Goal: Task Accomplishment & Management: Manage account settings

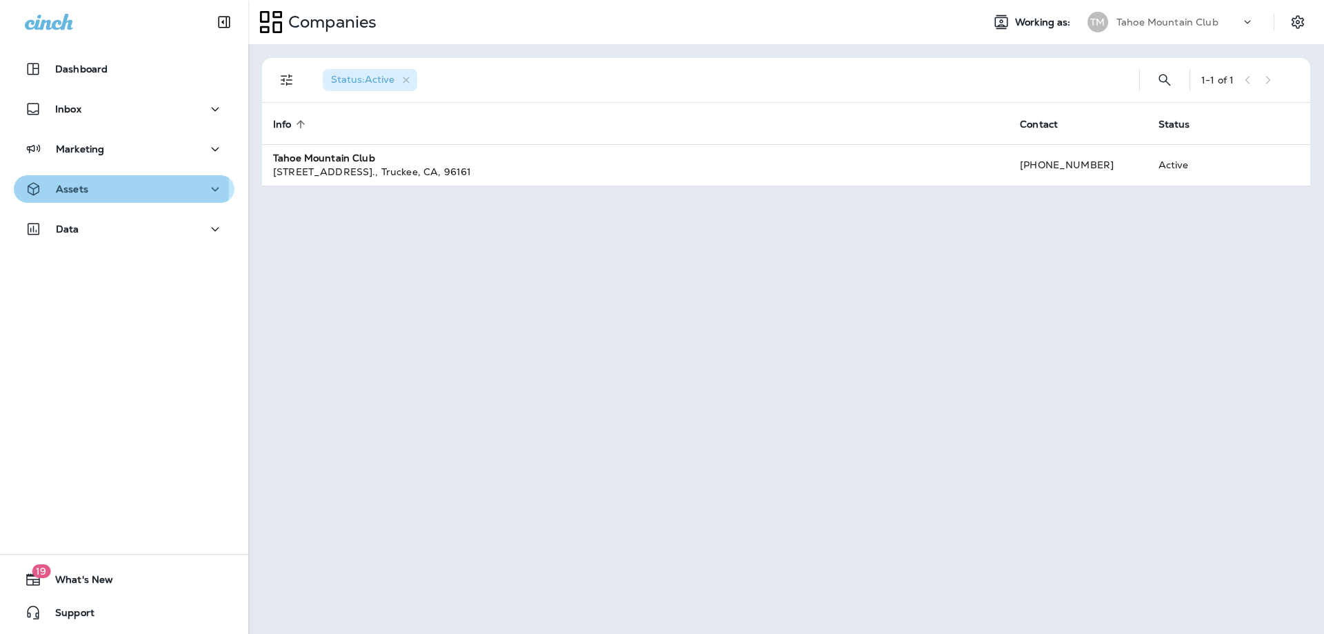
click at [73, 188] on p "Assets" at bounding box center [72, 188] width 32 height 11
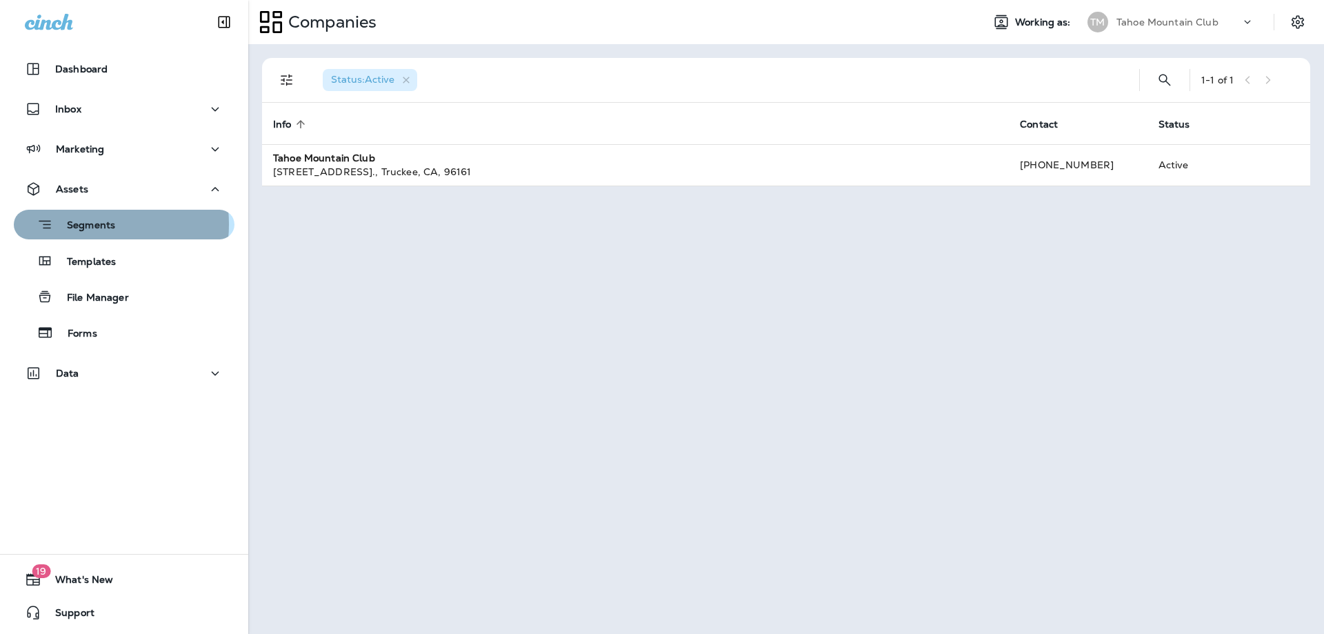
click at [79, 224] on p "Segments" at bounding box center [84, 226] width 62 height 14
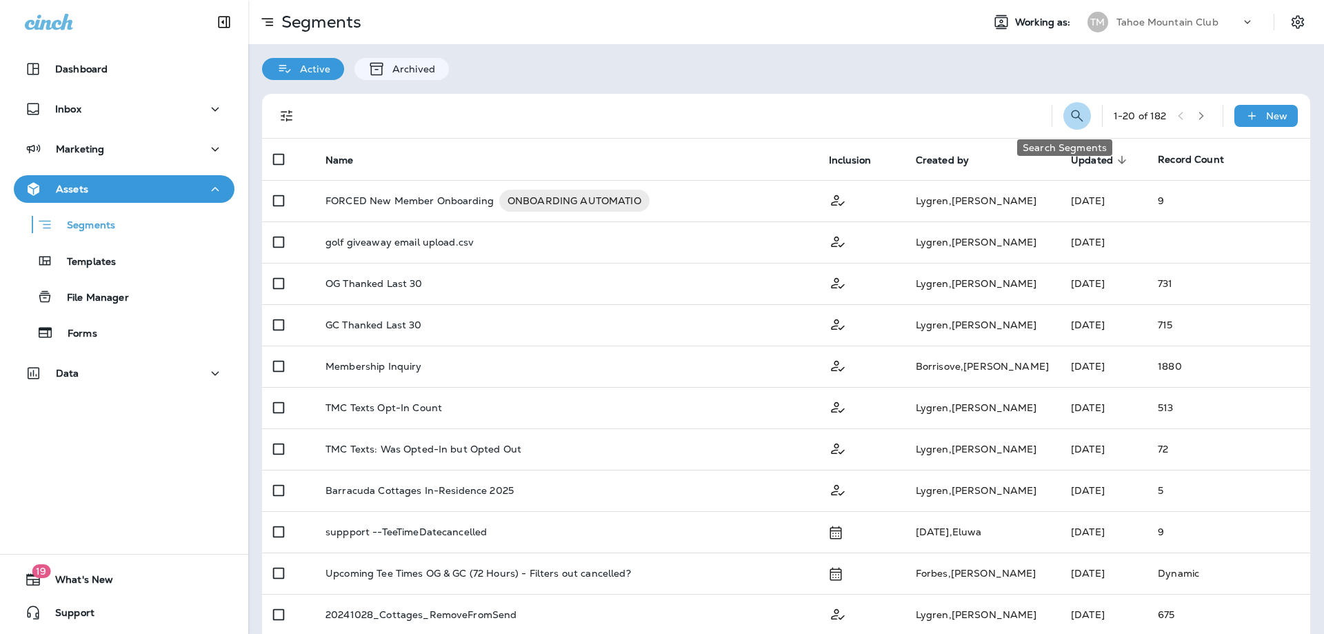
click at [1069, 114] on icon "Search Segments" at bounding box center [1077, 116] width 17 height 17
type input "******"
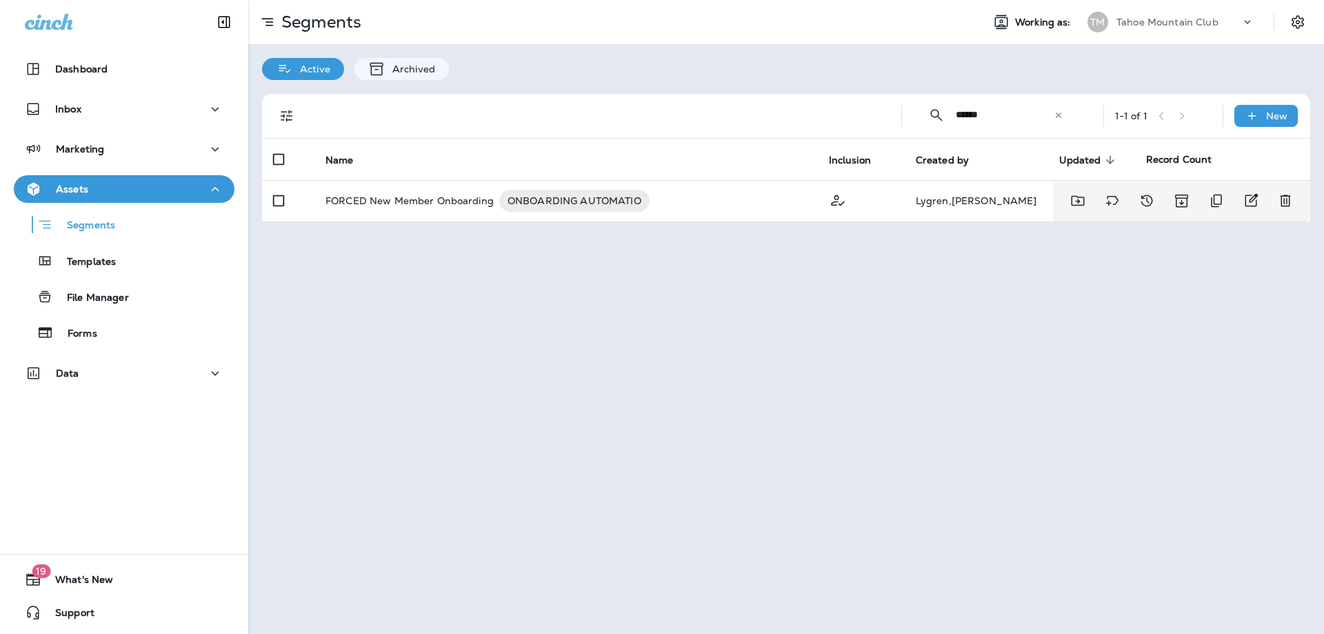
click at [503, 202] on span "ONBOARDING AUTOMATIO" at bounding box center [574, 201] width 150 height 14
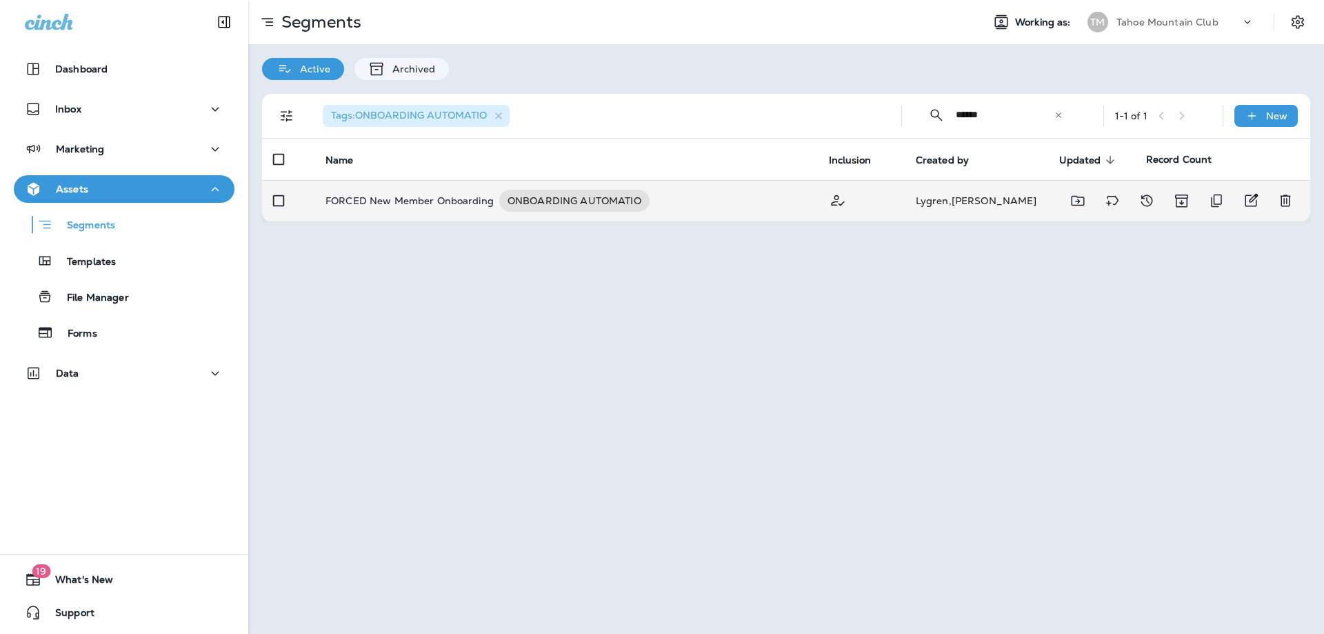
click at [437, 198] on p "FORCED New Member Onboarding" at bounding box center [410, 201] width 168 height 22
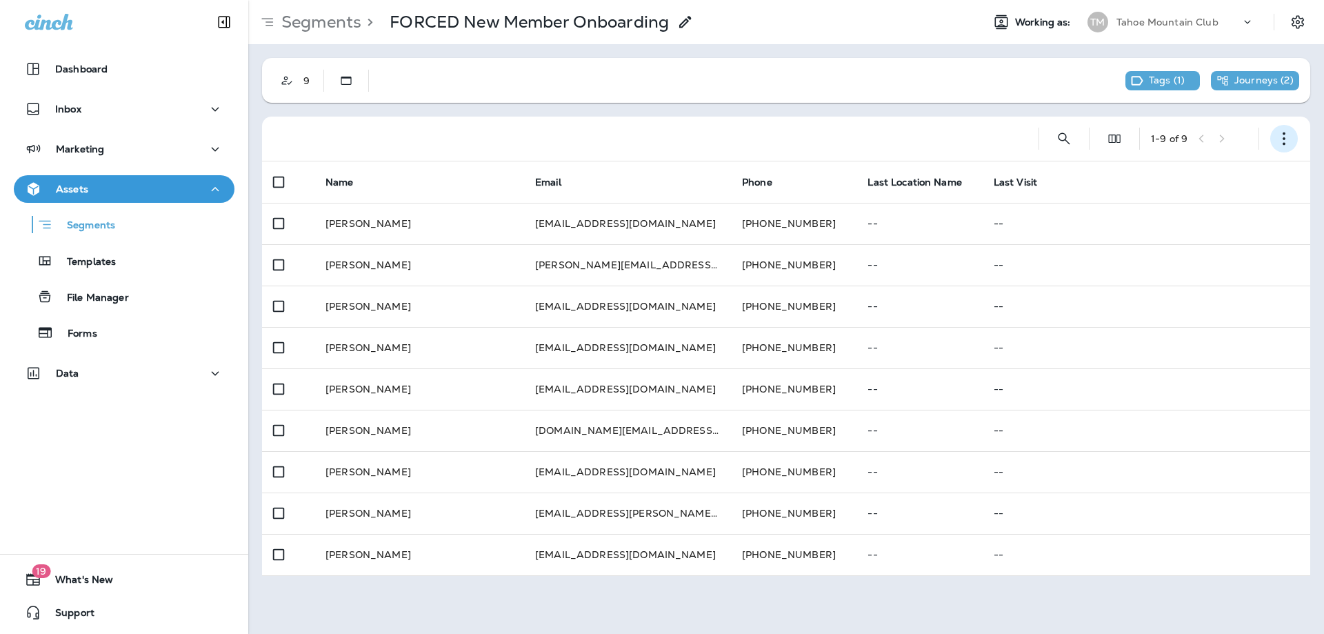
click at [1279, 143] on icon "button" at bounding box center [1284, 139] width 14 height 14
click at [1201, 183] on button "Edit Segment" at bounding box center [1215, 174] width 166 height 33
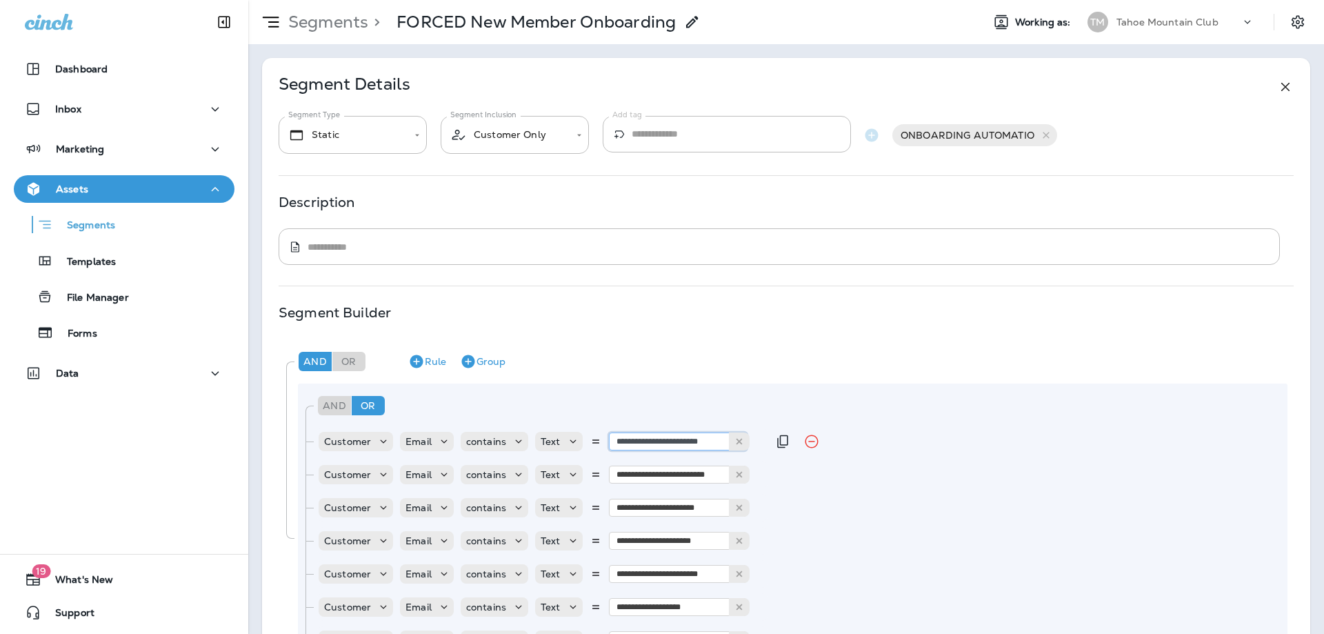
click at [664, 443] on input "**********" at bounding box center [678, 441] width 138 height 18
type input "**********"
click at [739, 490] on div "**********" at bounding box center [793, 537] width 990 height 309
click at [807, 503] on icon "Remove Rule" at bounding box center [811, 507] width 13 height 13
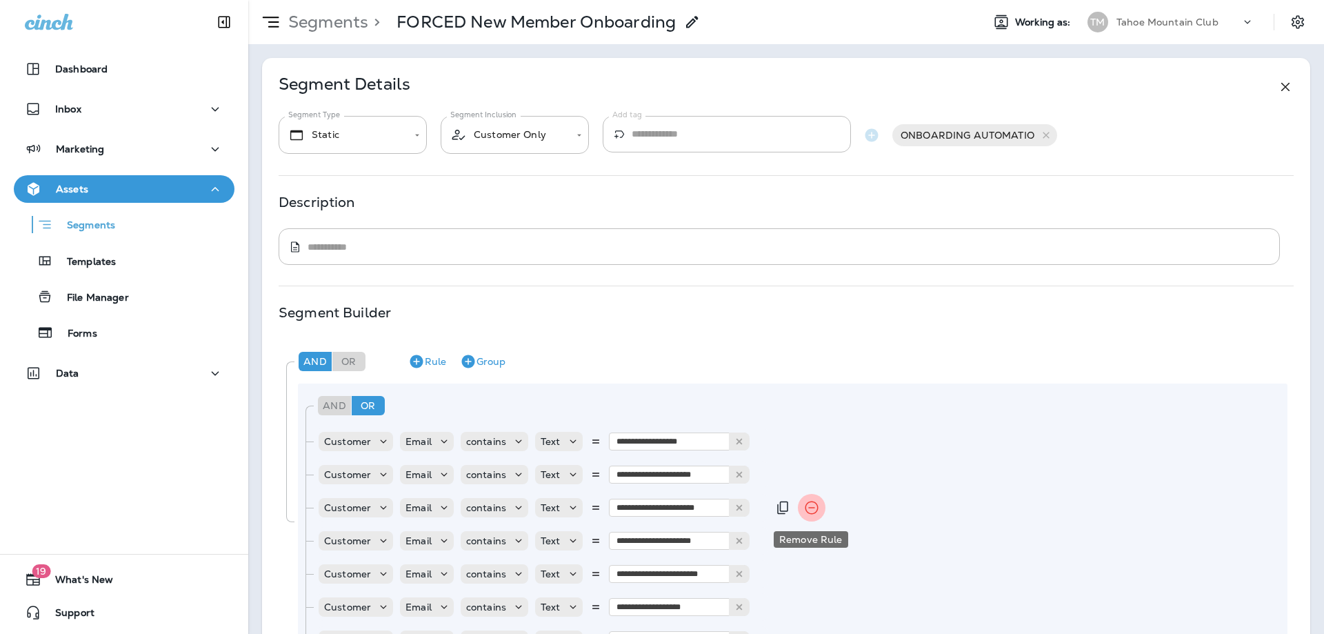
click at [807, 503] on icon "Remove Rule" at bounding box center [811, 507] width 13 height 13
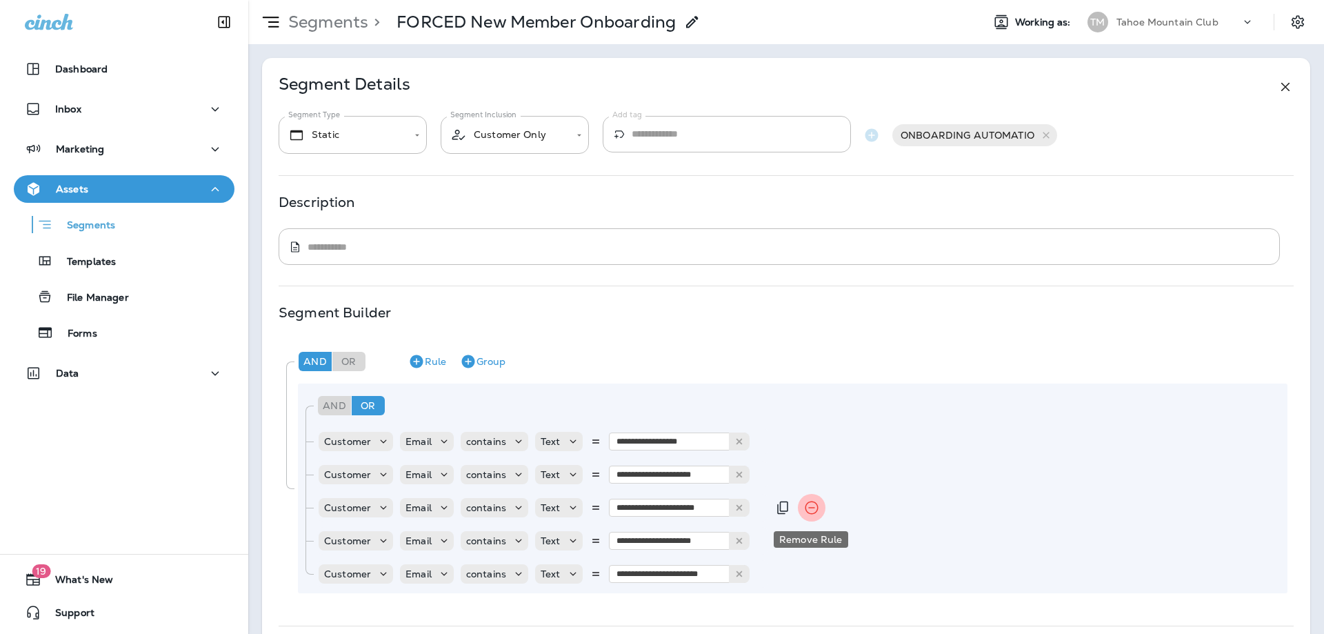
click at [807, 503] on icon "Remove Rule" at bounding box center [811, 507] width 13 height 13
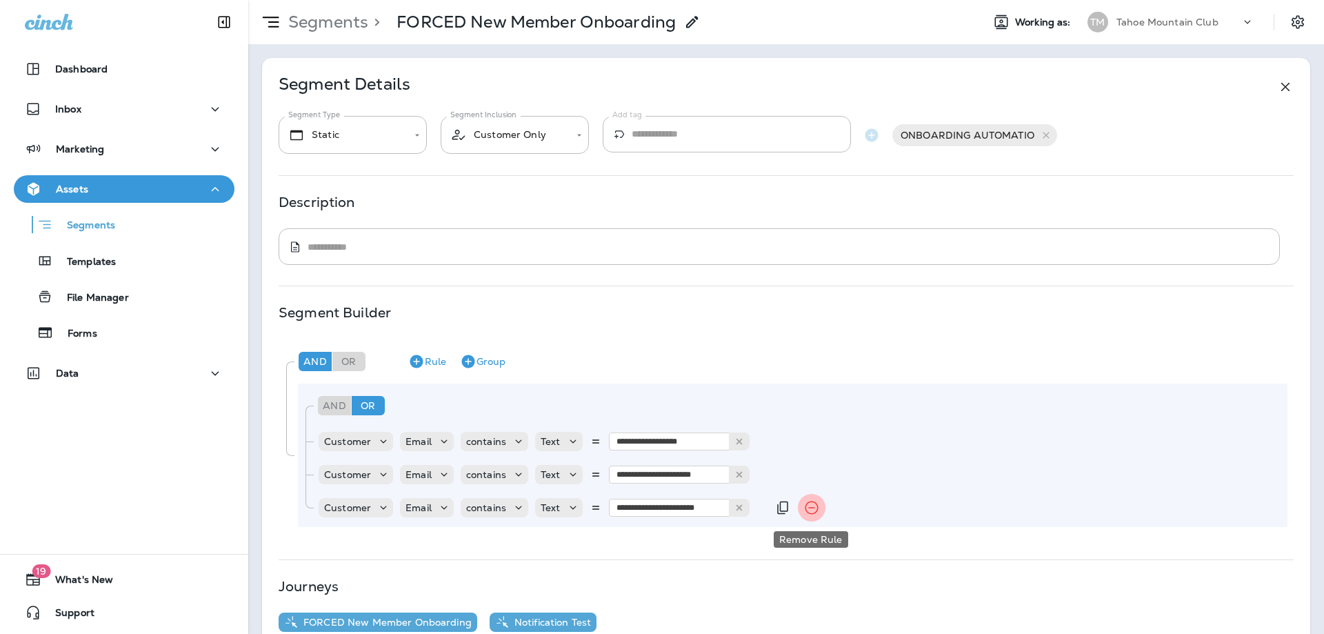
click at [807, 503] on icon "Remove Rule" at bounding box center [811, 507] width 13 height 13
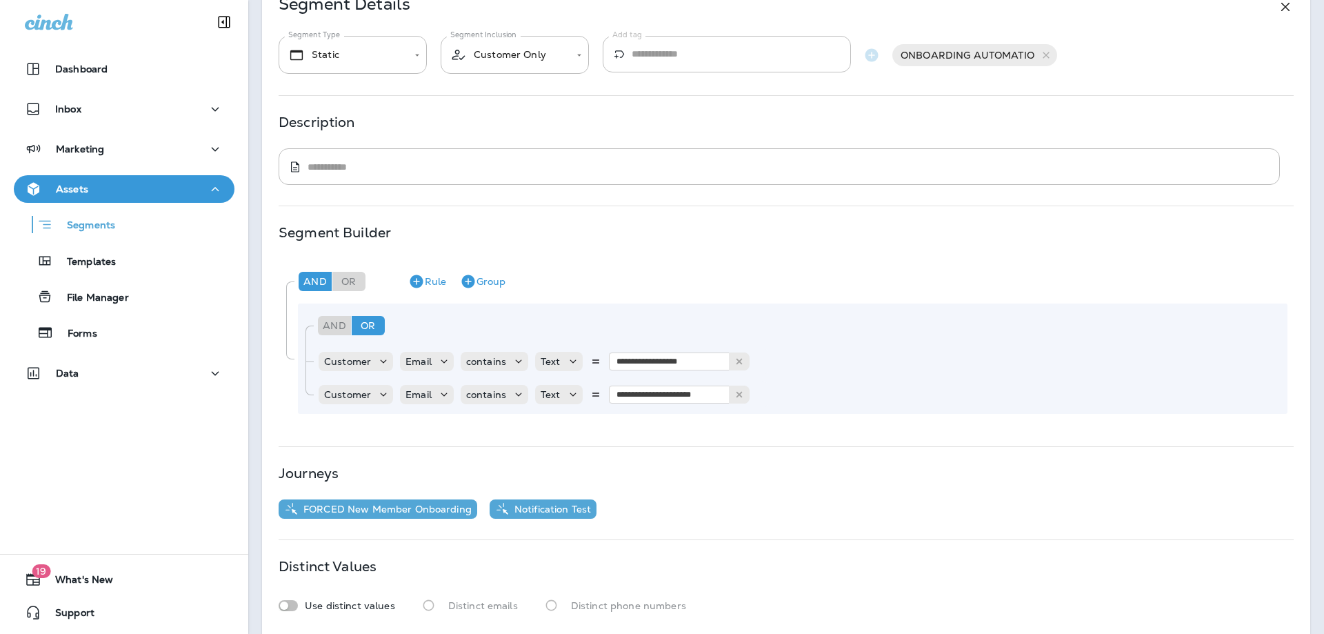
scroll to position [154, 0]
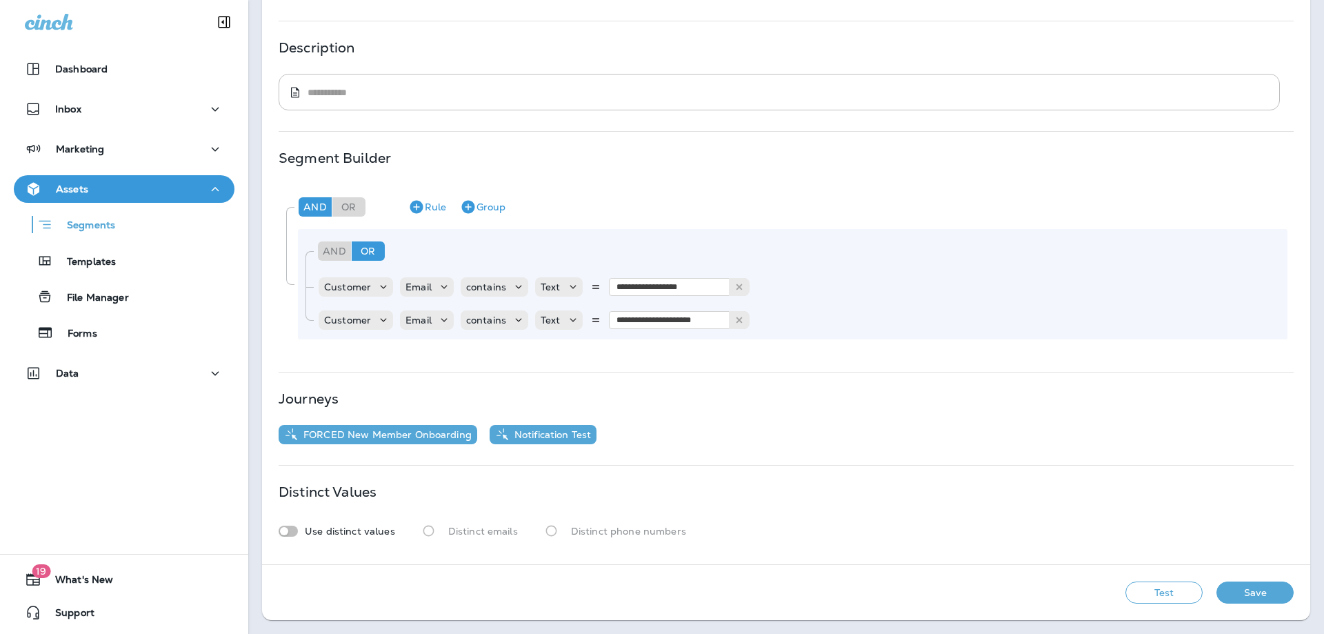
click at [1147, 592] on button "Test" at bounding box center [1164, 592] width 77 height 22
click at [1239, 593] on button "Save" at bounding box center [1255, 592] width 77 height 22
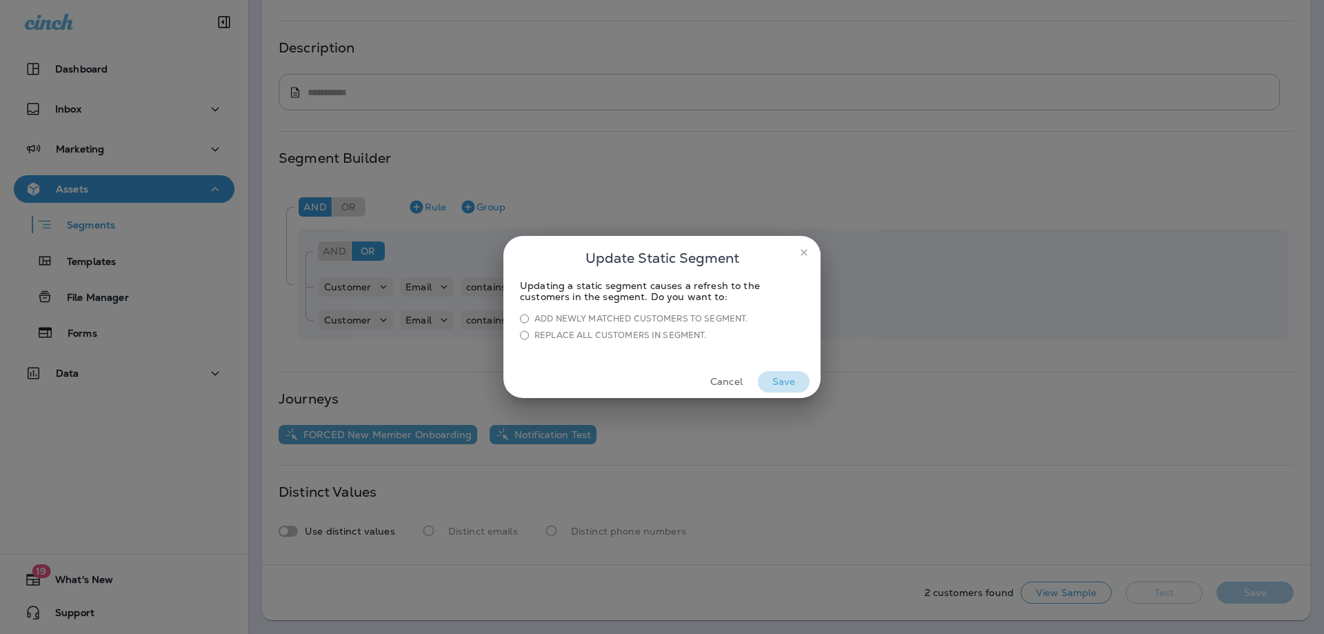
click at [781, 379] on button "Save" at bounding box center [784, 381] width 52 height 21
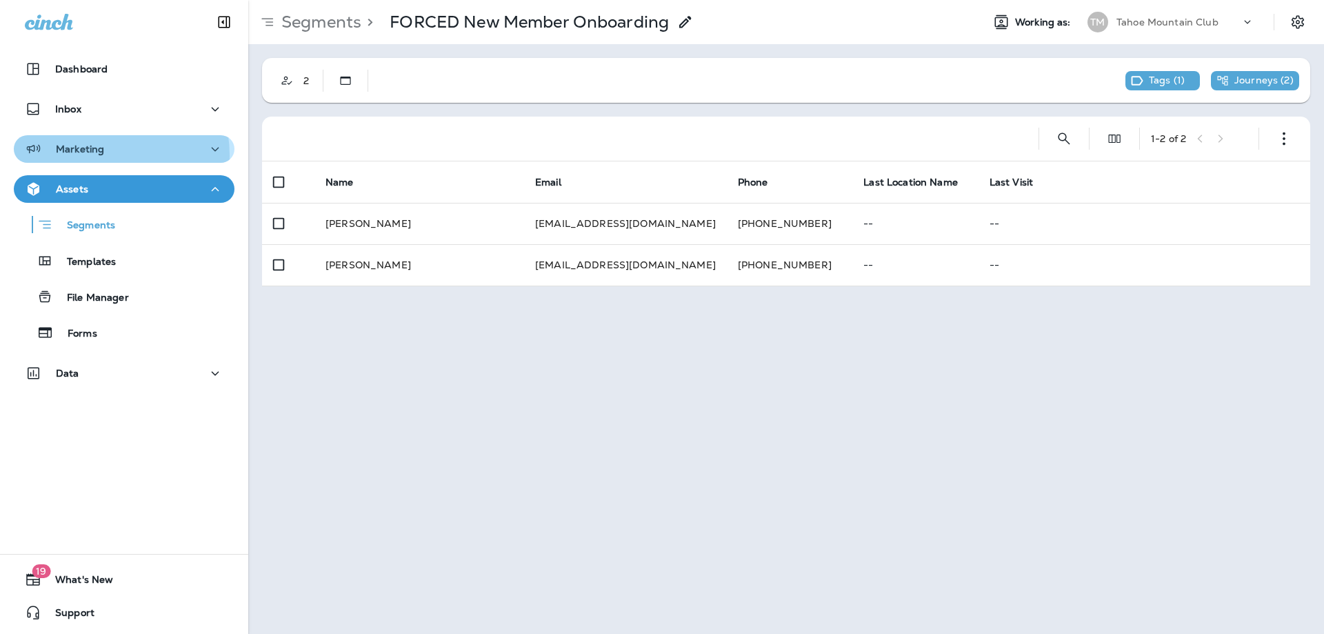
click at [97, 155] on div "Marketing" at bounding box center [64, 149] width 79 height 17
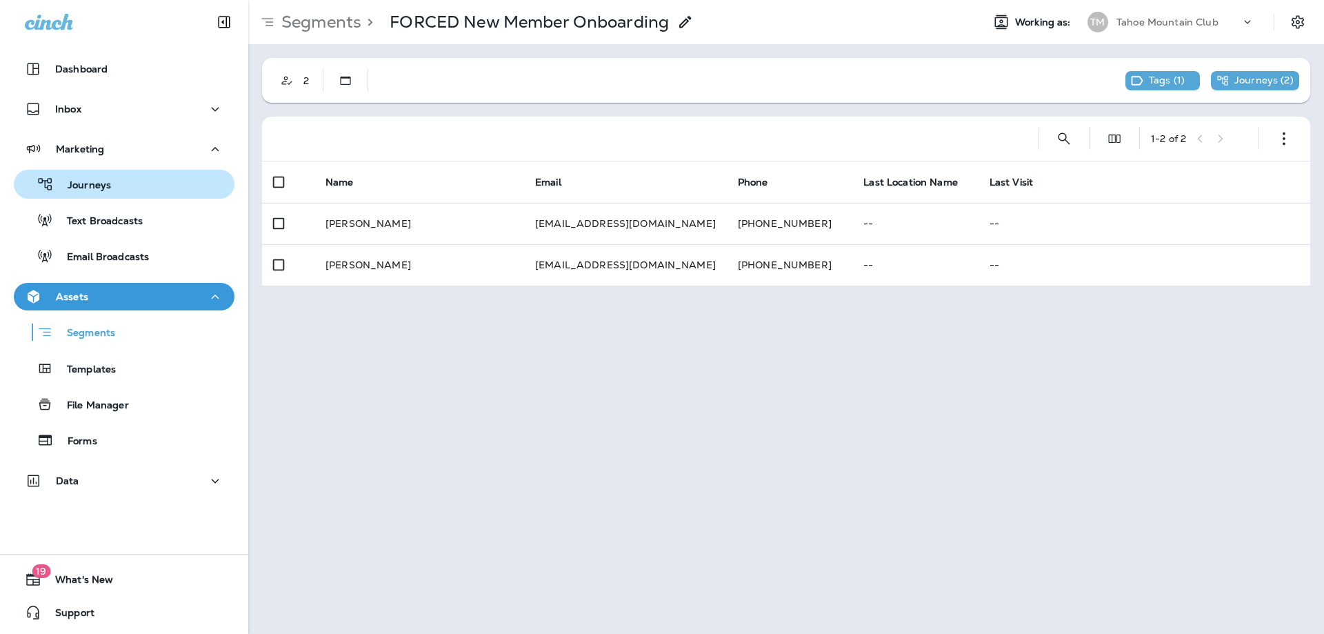
click at [85, 190] on p "Journeys" at bounding box center [82, 185] width 57 height 13
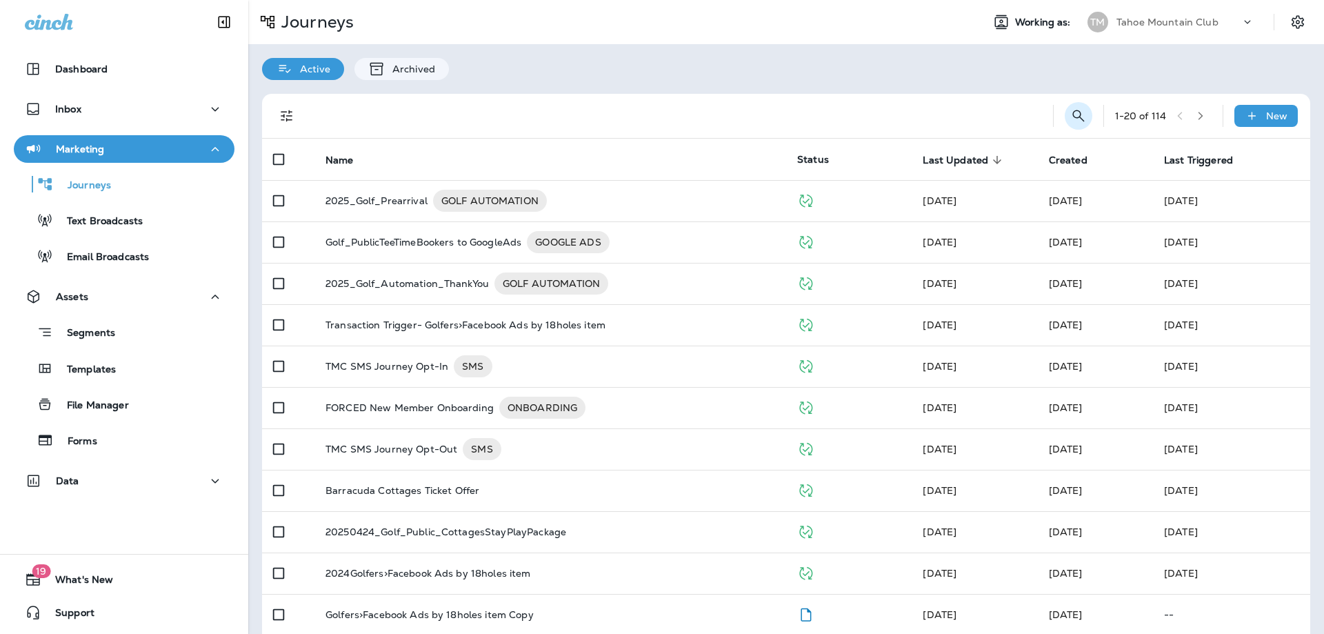
click at [1070, 108] on icon "Search Journeys" at bounding box center [1078, 116] width 17 height 17
type input "******"
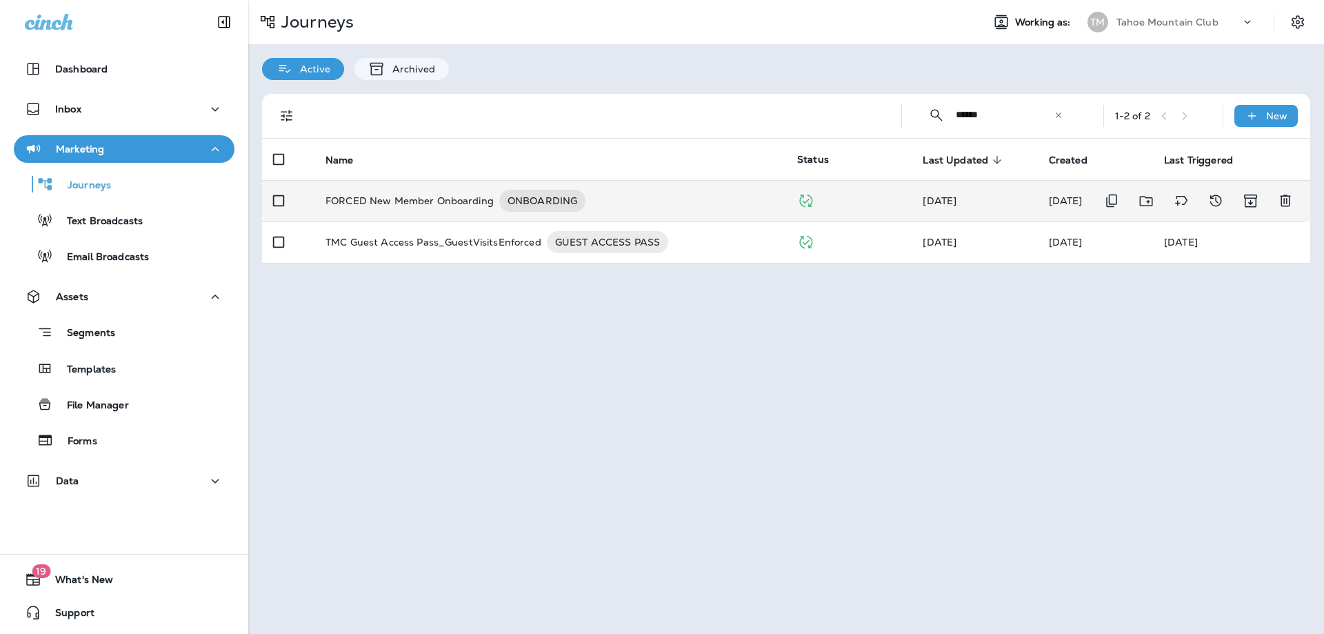
click at [415, 203] on p "FORCED New Member Onboarding" at bounding box center [410, 201] width 168 height 22
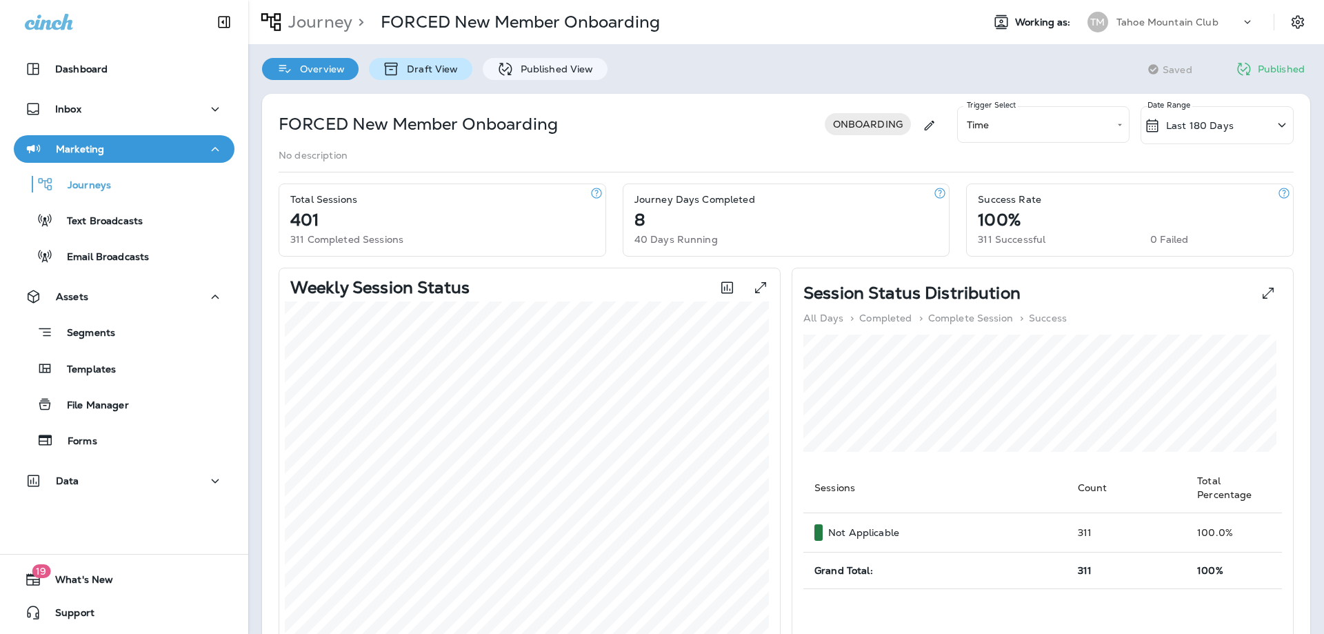
click at [435, 72] on p "Draft View" at bounding box center [429, 68] width 58 height 11
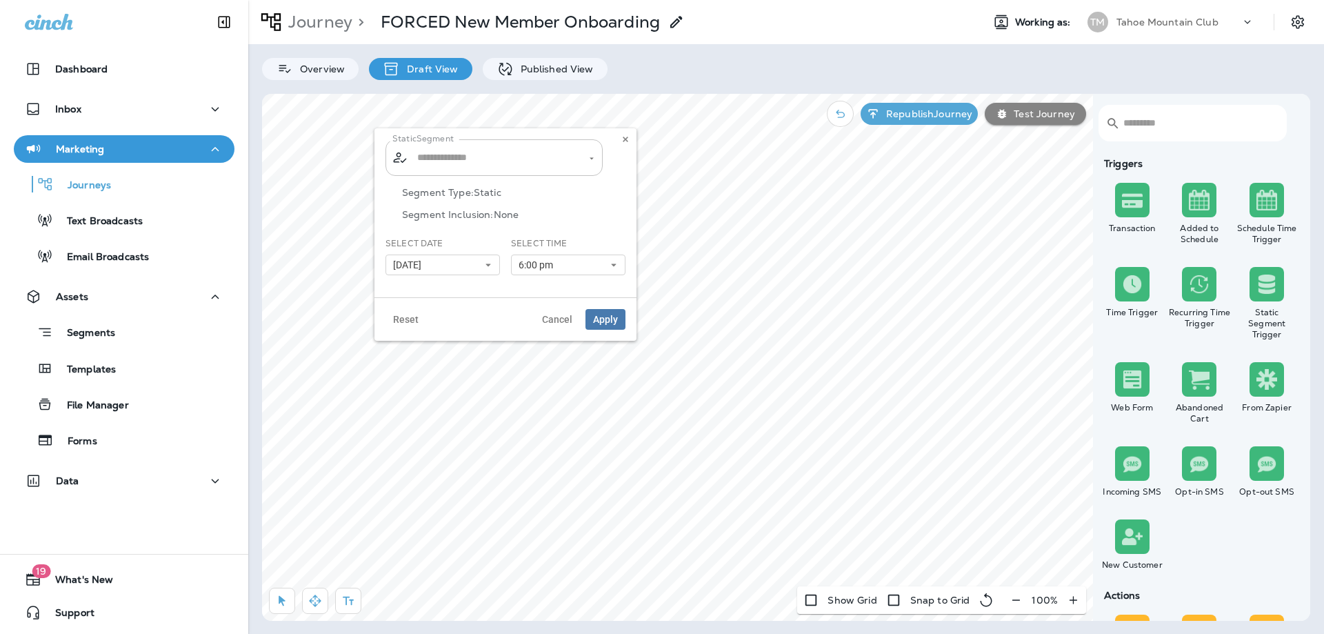
type input "**********"
click at [446, 259] on button "[DATE]" at bounding box center [443, 264] width 114 height 21
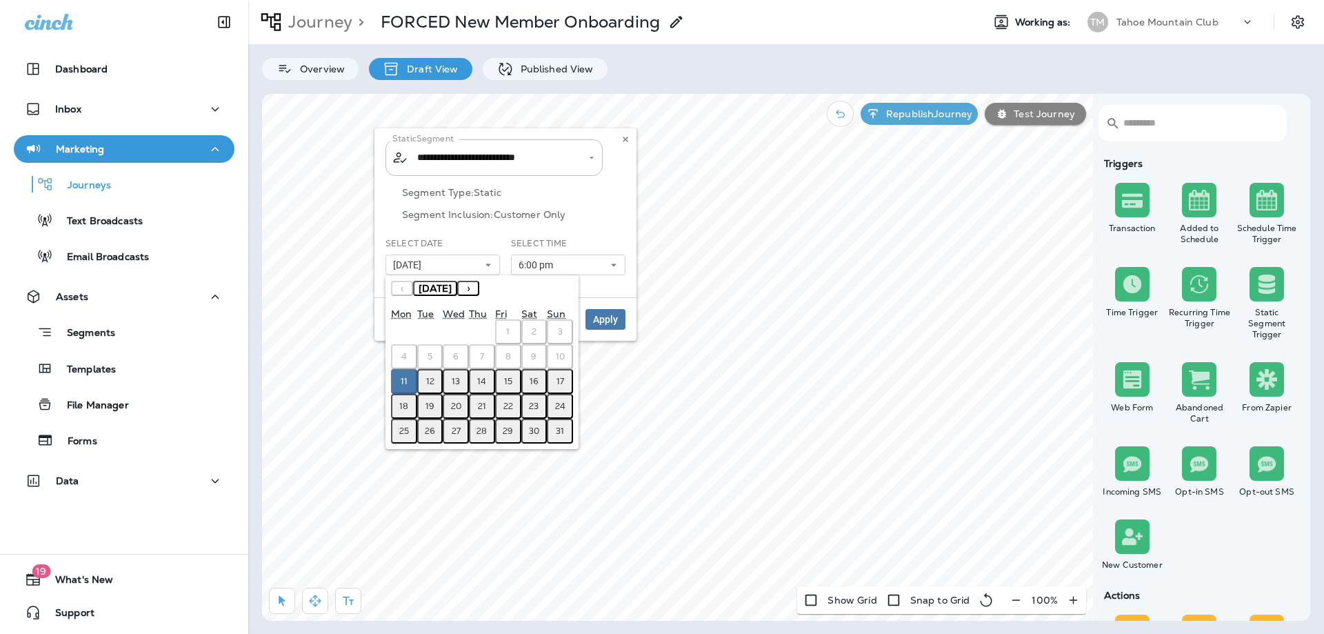
click at [434, 379] on abbr "12" at bounding box center [430, 381] width 8 height 11
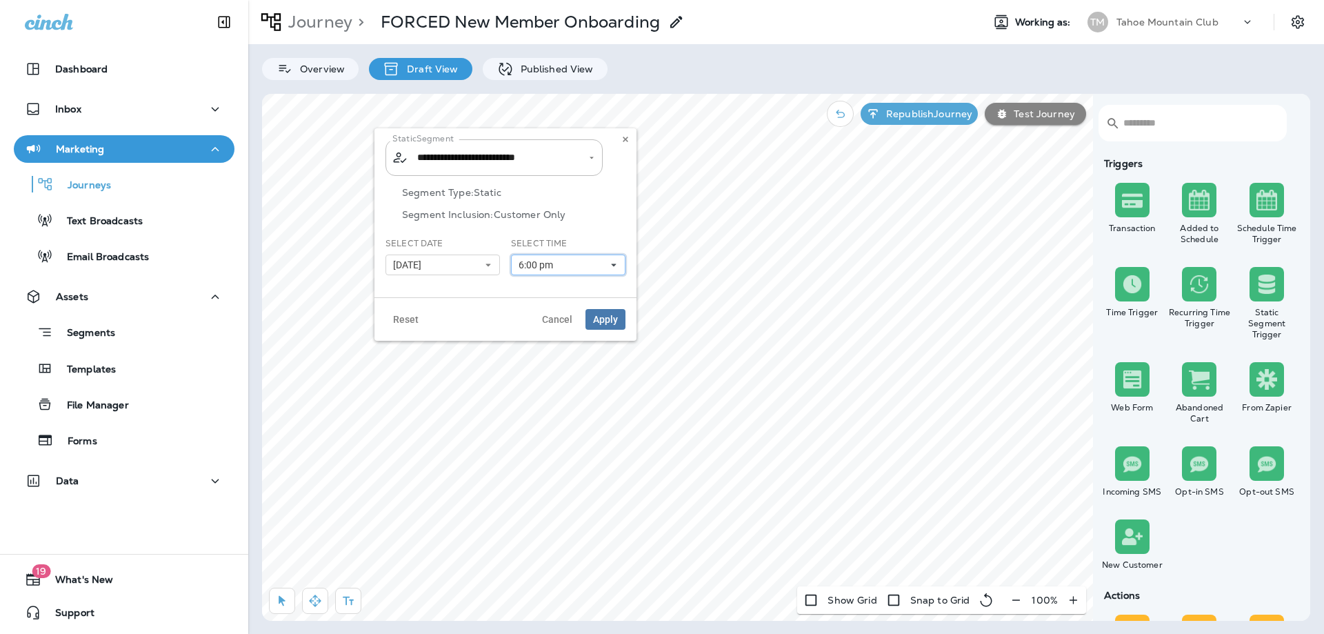
click at [568, 262] on button "6:00 pm" at bounding box center [568, 264] width 114 height 21
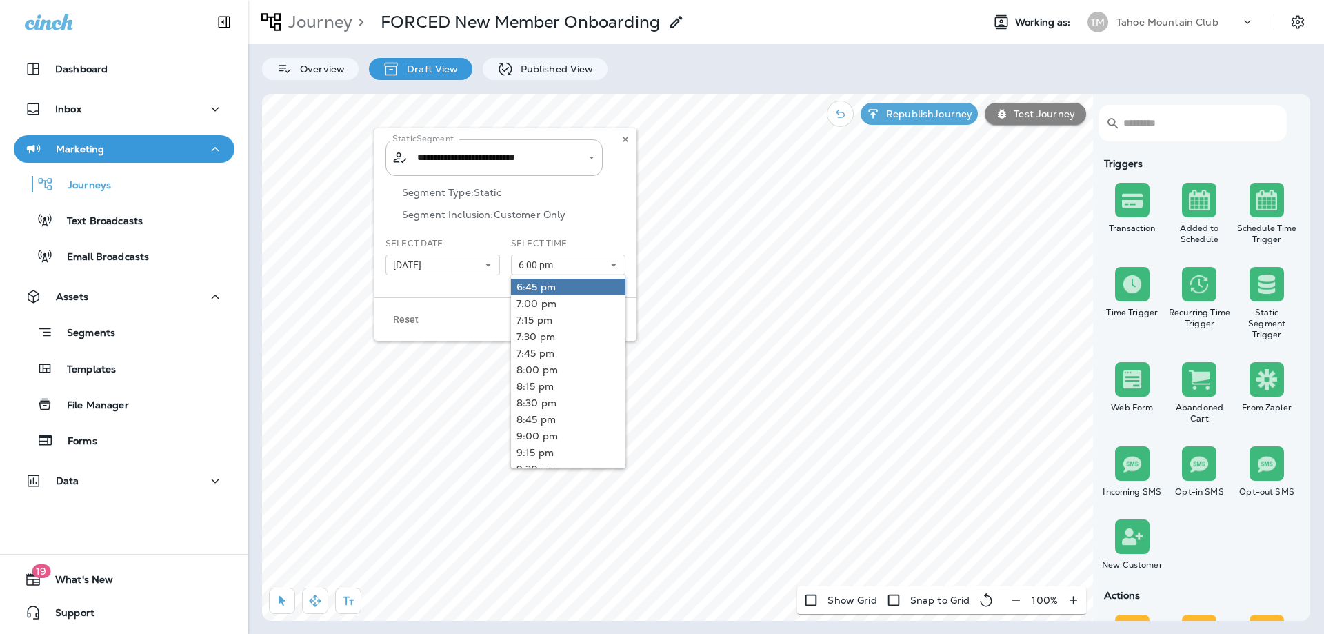
click at [554, 283] on link "6:45 pm" at bounding box center [568, 287] width 114 height 17
click at [432, 315] on div "Reset Cancel Apply" at bounding box center [506, 318] width 262 height 43
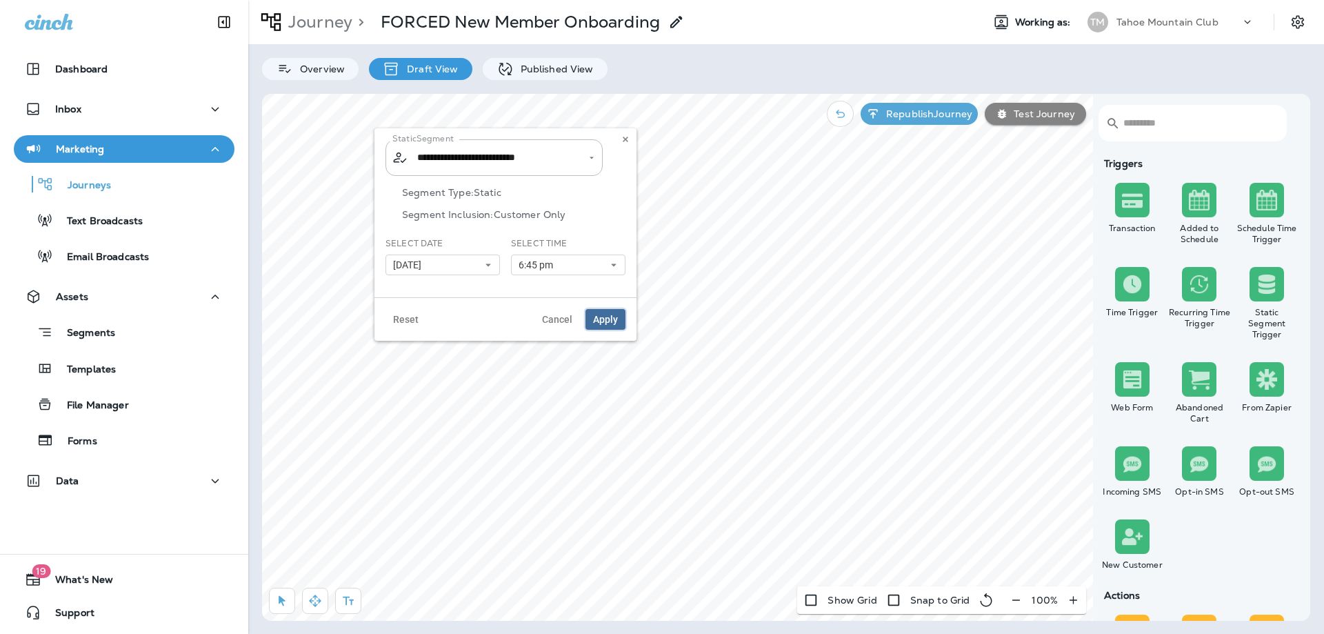
click at [602, 319] on span "Apply" at bounding box center [605, 320] width 25 height 10
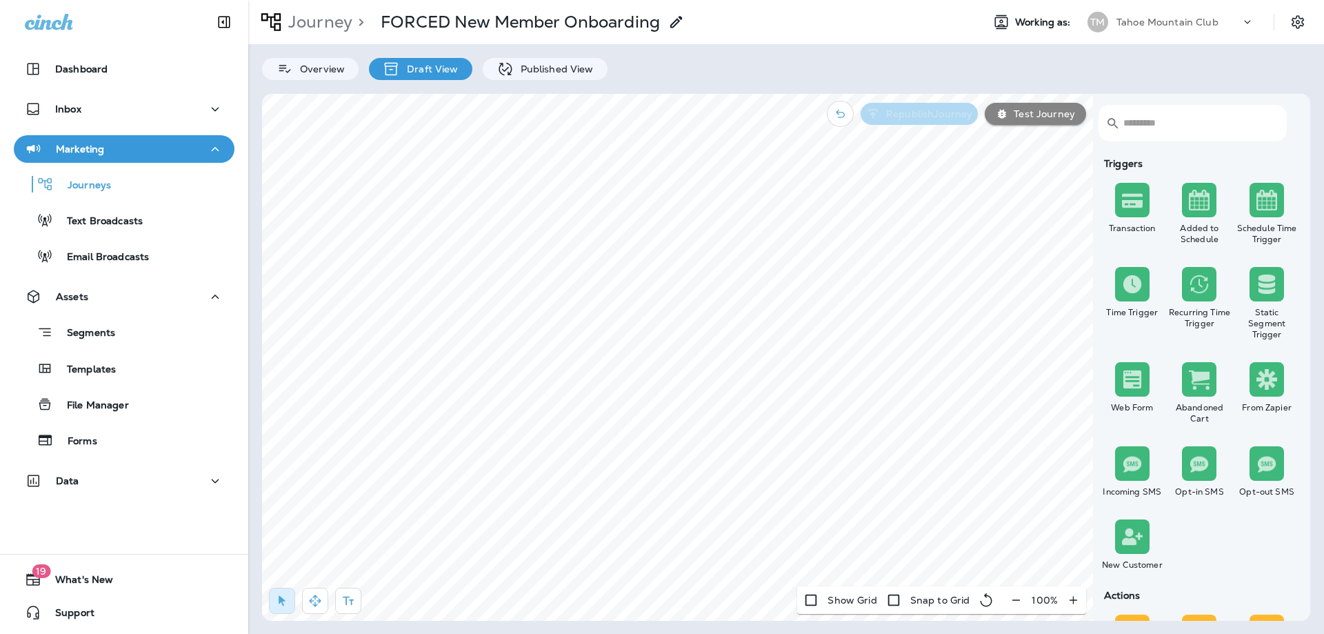
click at [938, 119] on p "Republish Journey" at bounding box center [927, 113] width 92 height 11
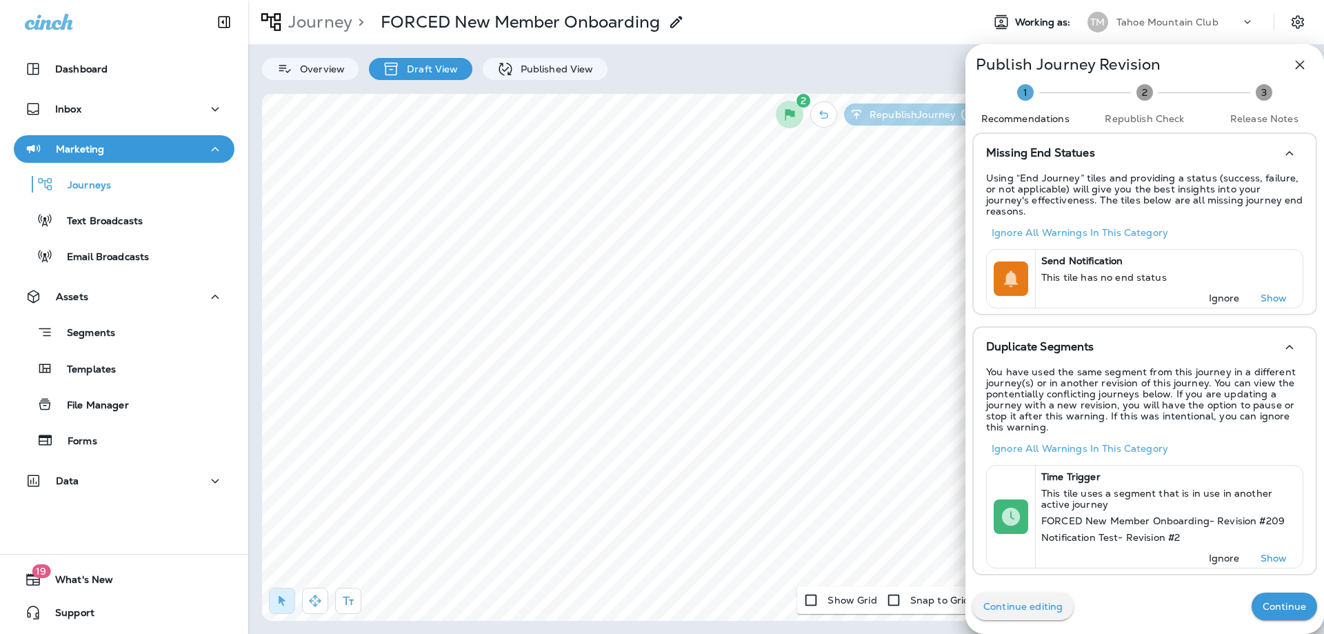
click at [1266, 612] on button "Continue" at bounding box center [1285, 606] width 66 height 28
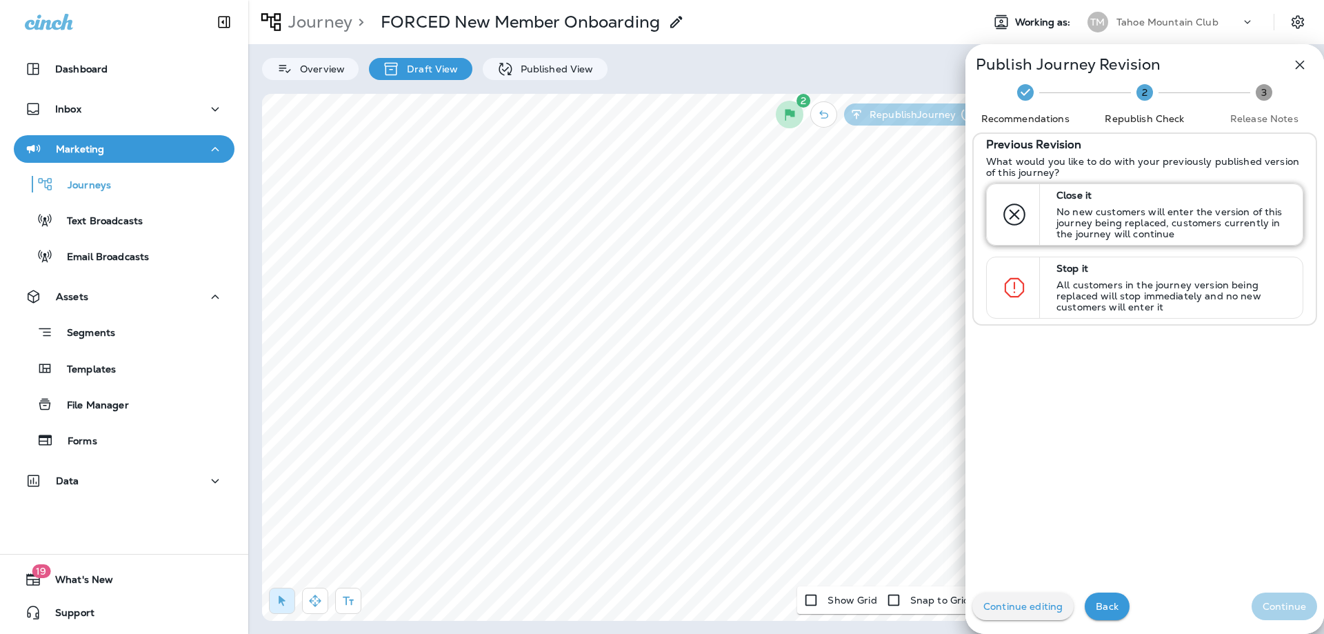
click at [1100, 206] on p "No new customers will enter the version of this journey being replaced, custome…" at bounding box center [1174, 222] width 234 height 33
click at [1263, 605] on p "Continue" at bounding box center [1284, 606] width 43 height 11
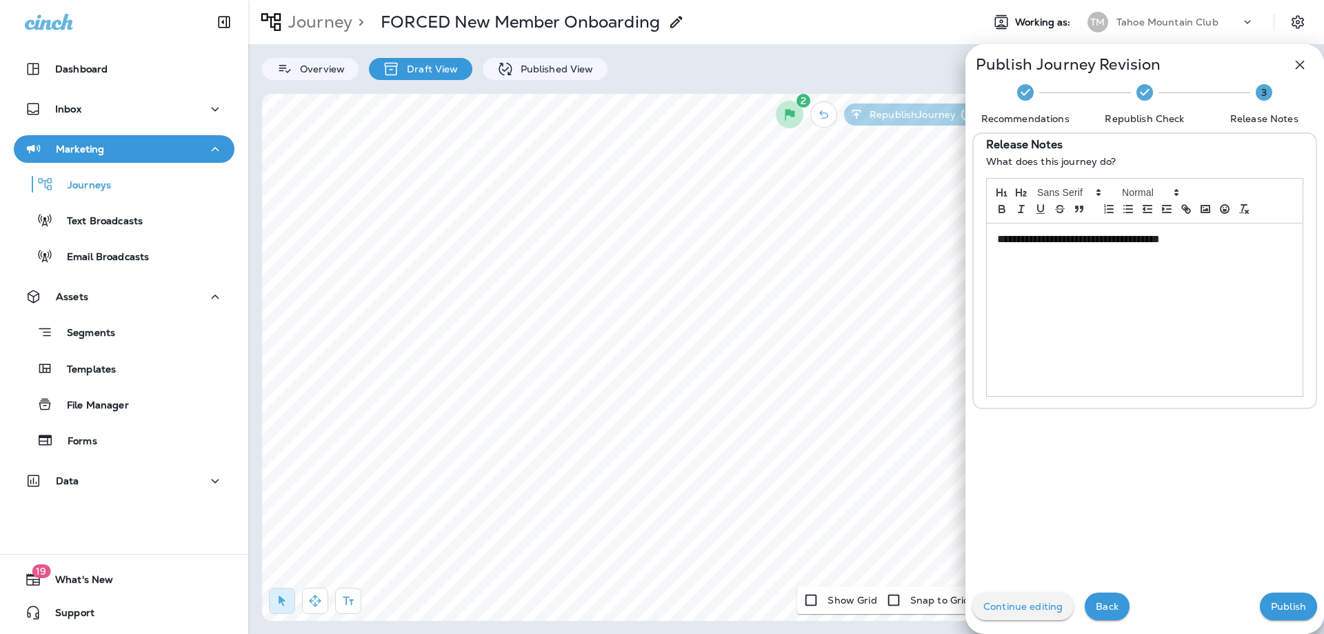
click at [1275, 609] on p "Publish" at bounding box center [1288, 606] width 35 height 11
